Goal: Information Seeking & Learning: Learn about a topic

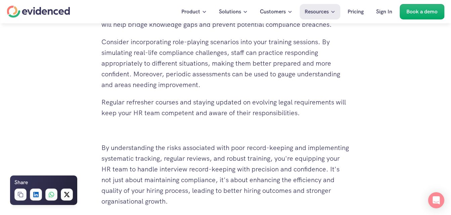
scroll to position [2348, 0]
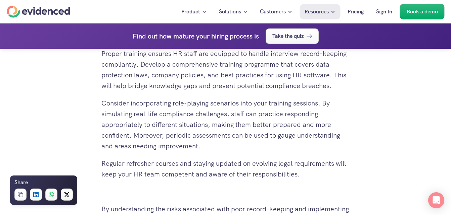
click at [444, 4] on div "Book a demo" at bounding box center [421, 11] width 45 height 15
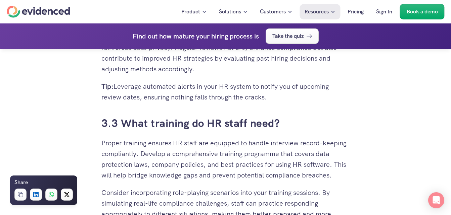
scroll to position [2245, 0]
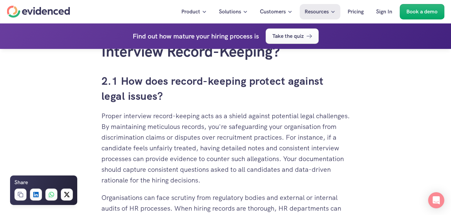
scroll to position [1275, 0]
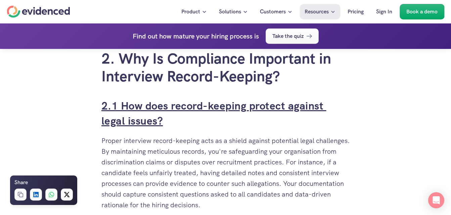
click at [115, 119] on link "2.1 How does record-keeping protect against legal issues?" at bounding box center [213, 113] width 225 height 29
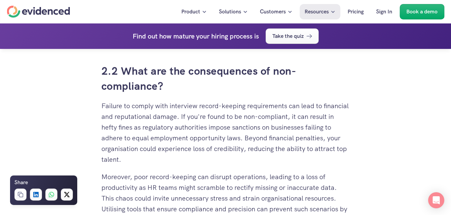
scroll to position [1706, 0]
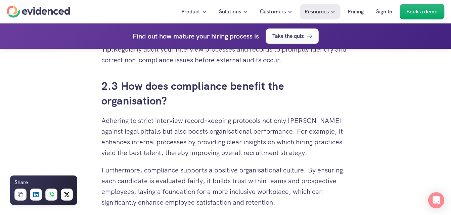
click at [242, 158] on p "Adhering to strict interview record-keeping protocols not only [PERSON_NAME] ag…" at bounding box center [225, 136] width 248 height 43
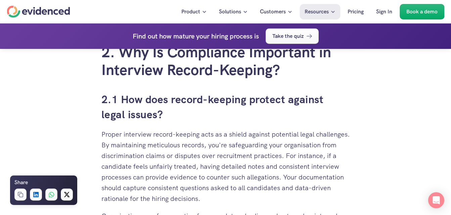
scroll to position [1270, 0]
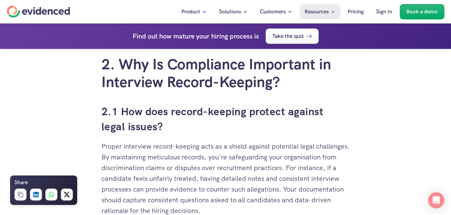
drag, startPoint x: 304, startPoint y: 98, endPoint x: 301, endPoint y: 95, distance: 4.3
click at [304, 98] on div "You've invested time and resources in perfecting your interview process, but ar…" at bounding box center [225, 215] width 248 height 2264
